Goal: Transaction & Acquisition: Purchase product/service

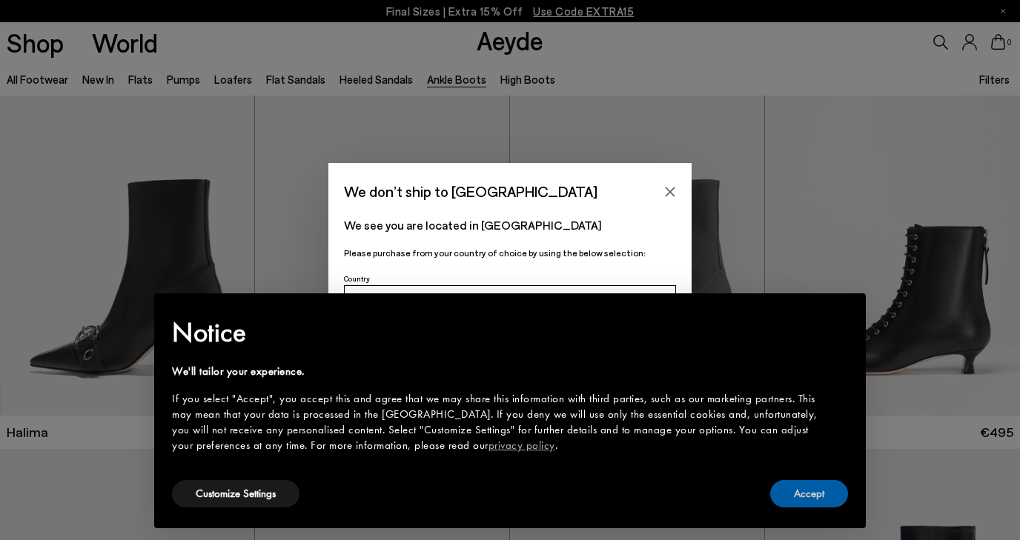
click at [795, 498] on button "Accept" at bounding box center [809, 493] width 78 height 27
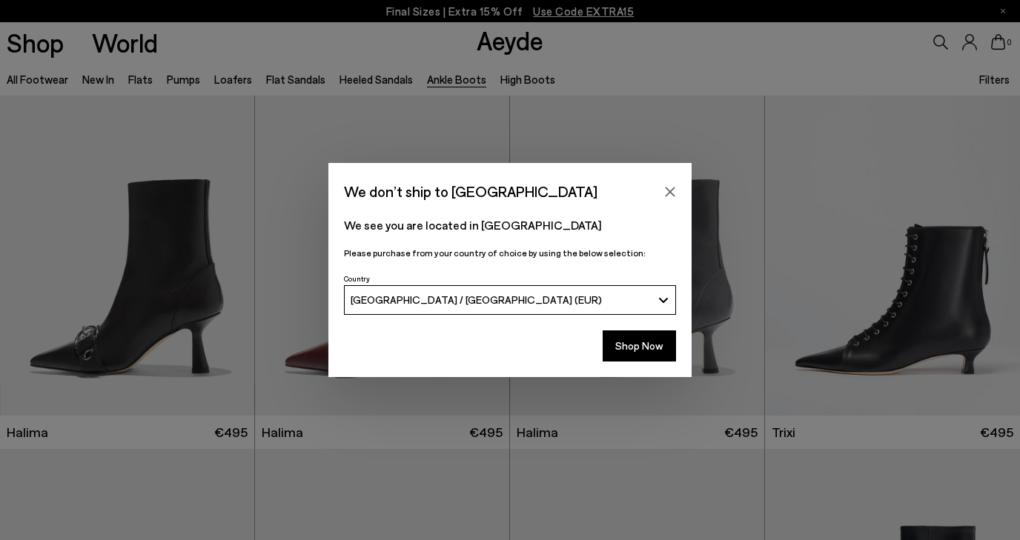
click at [471, 296] on span "[GEOGRAPHIC_DATA] / [GEOGRAPHIC_DATA] (EUR)" at bounding box center [476, 300] width 251 height 13
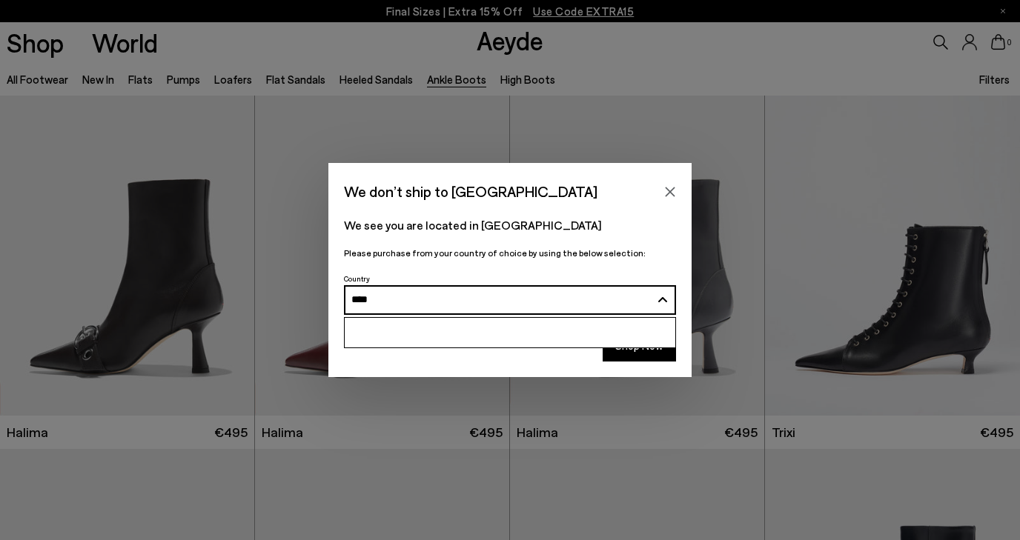
type input "****"
drag, startPoint x: 463, startPoint y: 290, endPoint x: 307, endPoint y: 323, distance: 159.2
click at [307, 323] on div "We don’t ship to [GEOGRAPHIC_DATA] We see you are located in [GEOGRAPHIC_DATA] …" at bounding box center [510, 269] width 1020 height 213
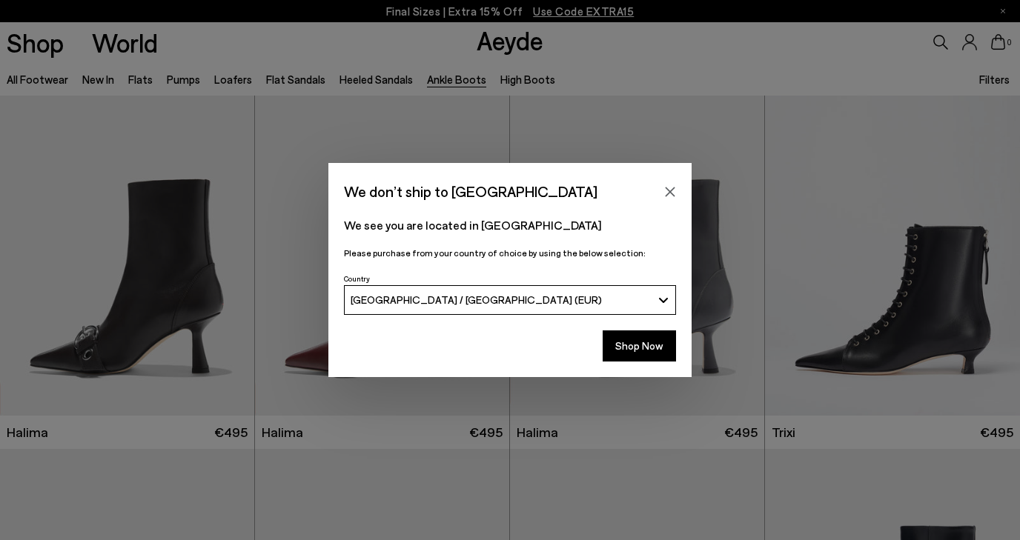
click at [428, 290] on button "[GEOGRAPHIC_DATA] / [GEOGRAPHIC_DATA] (EUR)" at bounding box center [510, 300] width 332 height 30
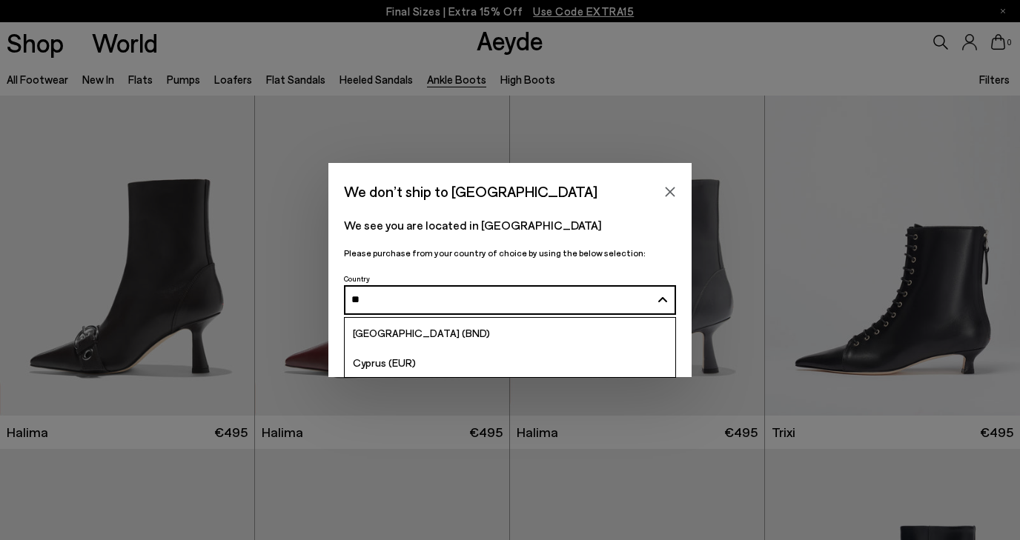
type input "*"
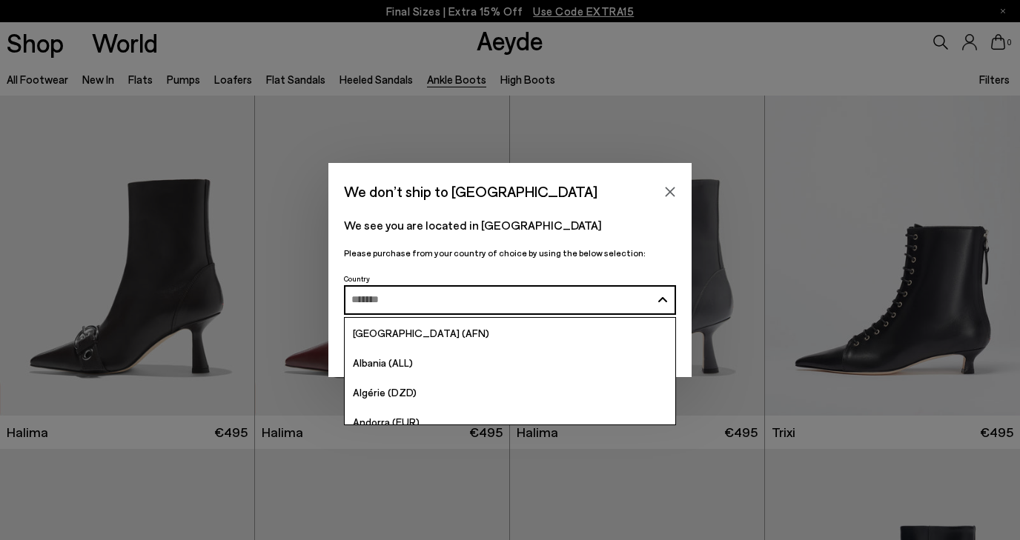
click at [578, 219] on p "We see you are located in [GEOGRAPHIC_DATA]" at bounding box center [510, 225] width 332 height 18
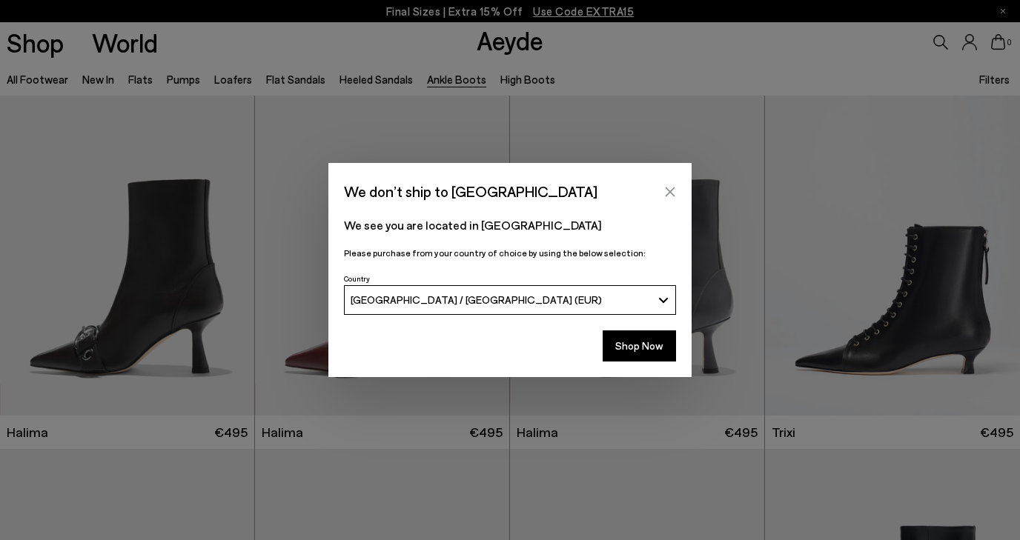
click at [669, 184] on button "Close" at bounding box center [670, 192] width 22 height 22
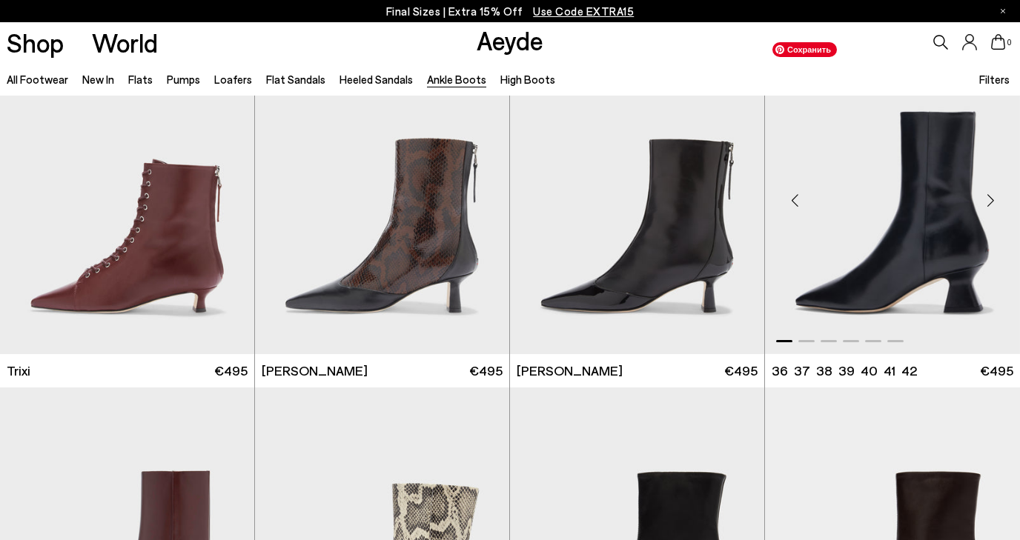
scroll to position [593, 0]
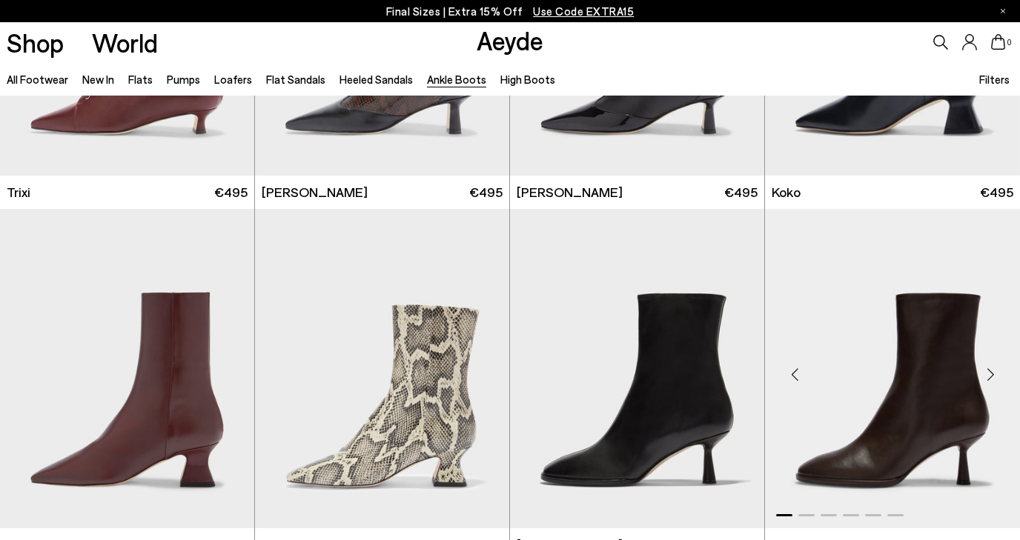
click at [989, 383] on div "Next slide" at bounding box center [990, 375] width 44 height 44
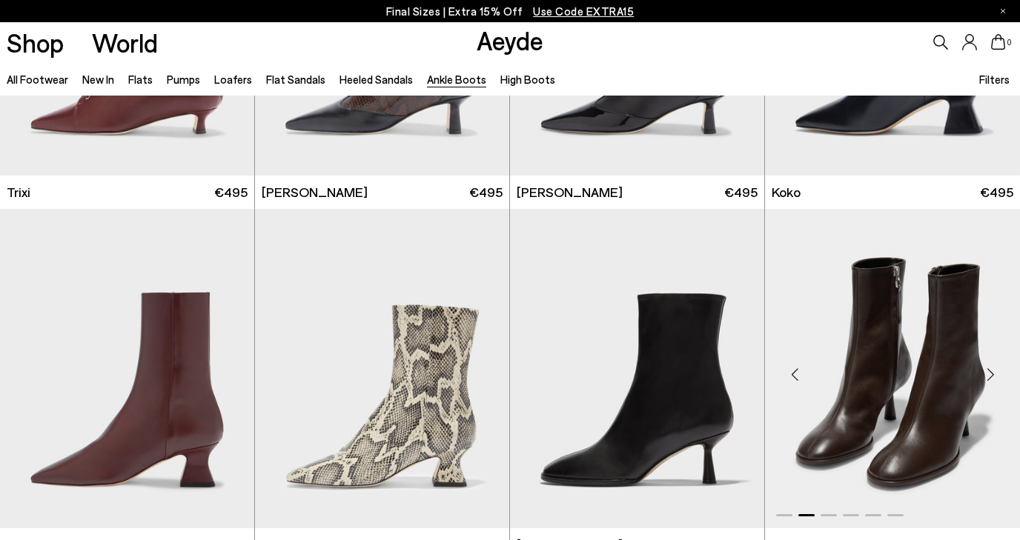
click at [989, 383] on div "Next slide" at bounding box center [990, 375] width 44 height 44
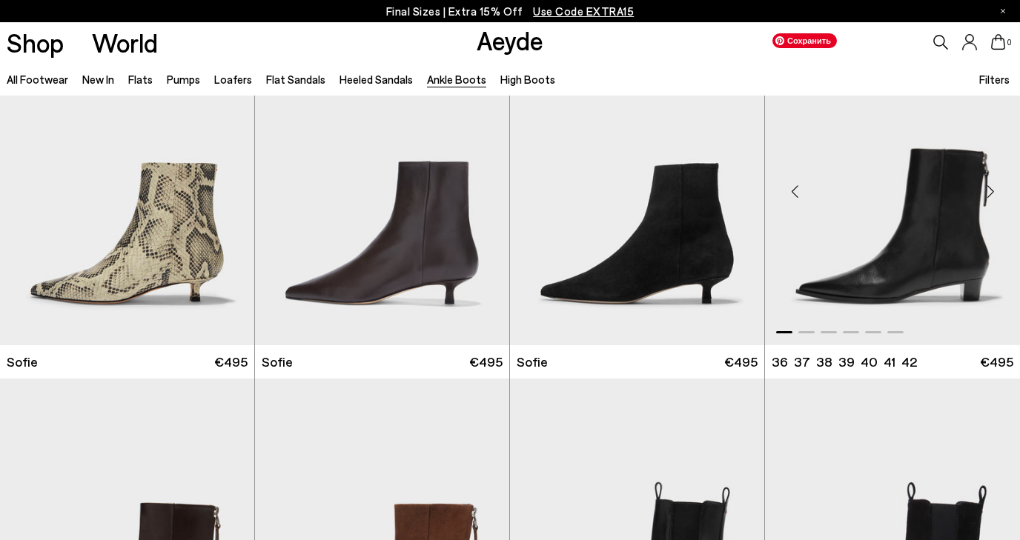
scroll to position [1594, 0]
